Goal: Task Accomplishment & Management: Manage account settings

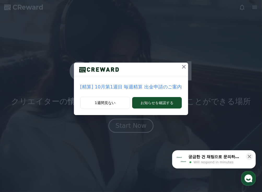
click at [182, 68] on icon at bounding box center [184, 67] width 4 height 4
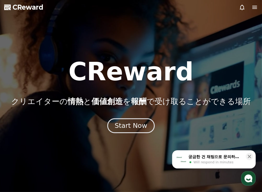
click at [134, 124] on div "Start Now" at bounding box center [131, 125] width 32 height 9
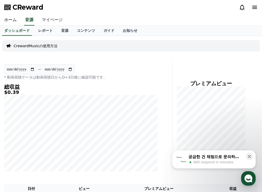
click at [43, 21] on link "マイページ" at bounding box center [52, 20] width 29 height 11
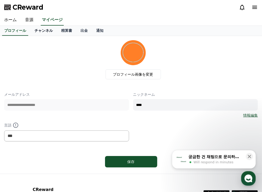
click at [30, 30] on link "チャンネル" at bounding box center [43, 31] width 27 height 10
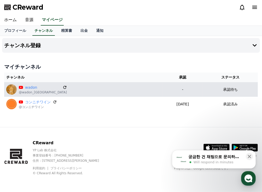
click at [62, 86] on icon at bounding box center [64, 87] width 5 height 5
